Goal: Find specific page/section: Find specific page/section

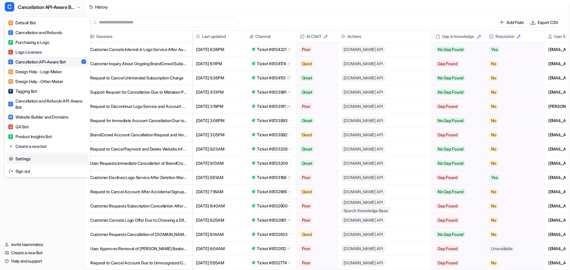
click at [254, 14] on div "C Cancellation API-Aware Bot D Default Bot C Cancellation and Refunds P Purchas…" at bounding box center [283, 135] width 566 height 270
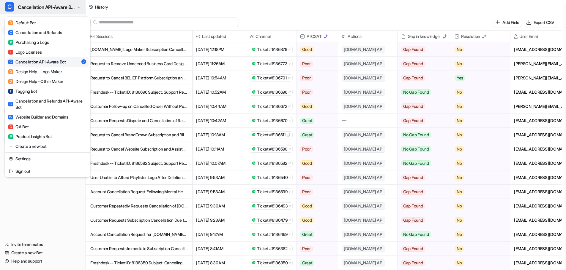
click at [66, 8] on span "Cancellation API-Aware Bot" at bounding box center [46, 7] width 57 height 8
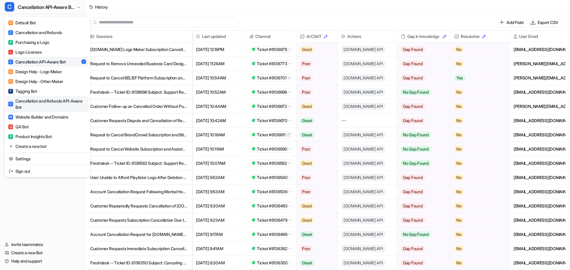
click at [63, 101] on div "C Cancellation and Refunds API-Aware Bot" at bounding box center [47, 104] width 78 height 12
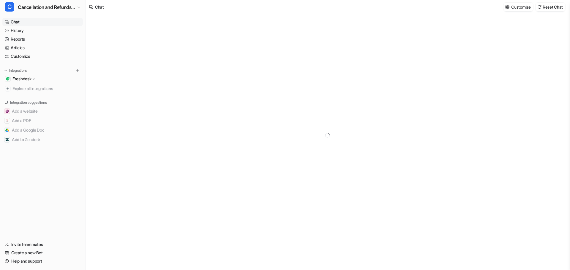
type textarea "**********"
click at [22, 31] on link "History" at bounding box center [42, 30] width 80 height 8
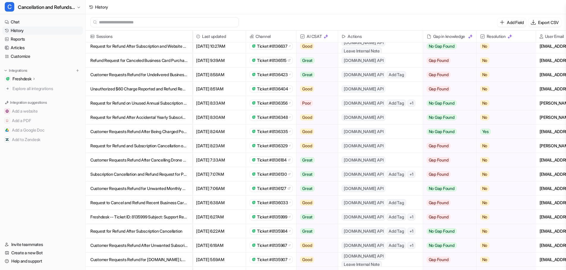
scroll to position [89, 0]
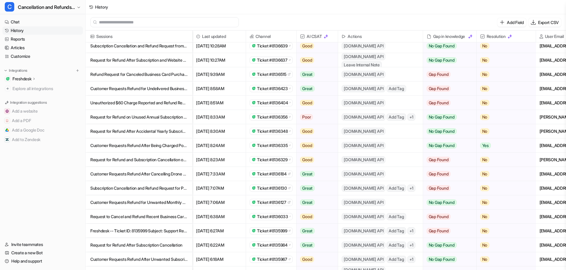
drag, startPoint x: 269, startPoint y: 146, endPoint x: 268, endPoint y: 162, distance: 16.1
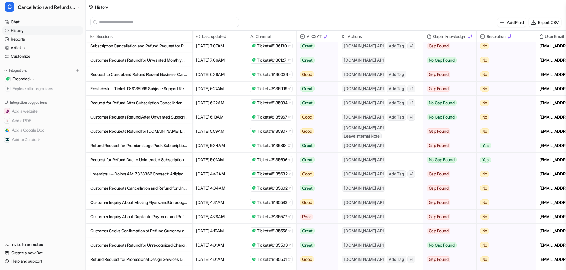
scroll to position [297, 0]
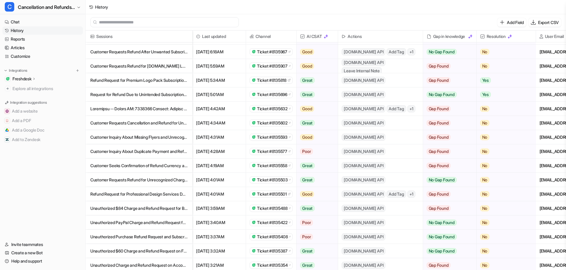
drag, startPoint x: 356, startPoint y: 11, endPoint x: 348, endPoint y: 87, distance: 77.0
click at [355, 10] on div "History" at bounding box center [326, 7] width 480 height 14
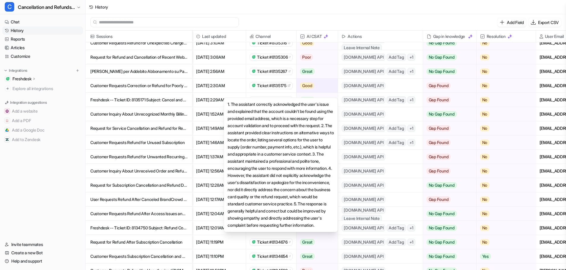
scroll to position [564, 0]
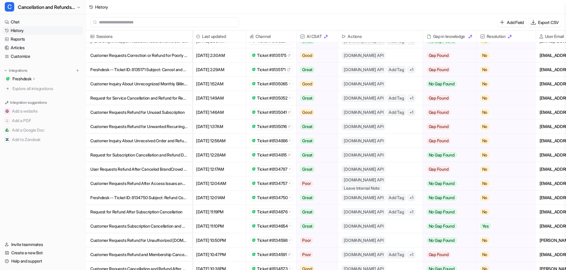
click at [290, 5] on div "History" at bounding box center [326, 7] width 480 height 14
